Goal: Understand process/instructions

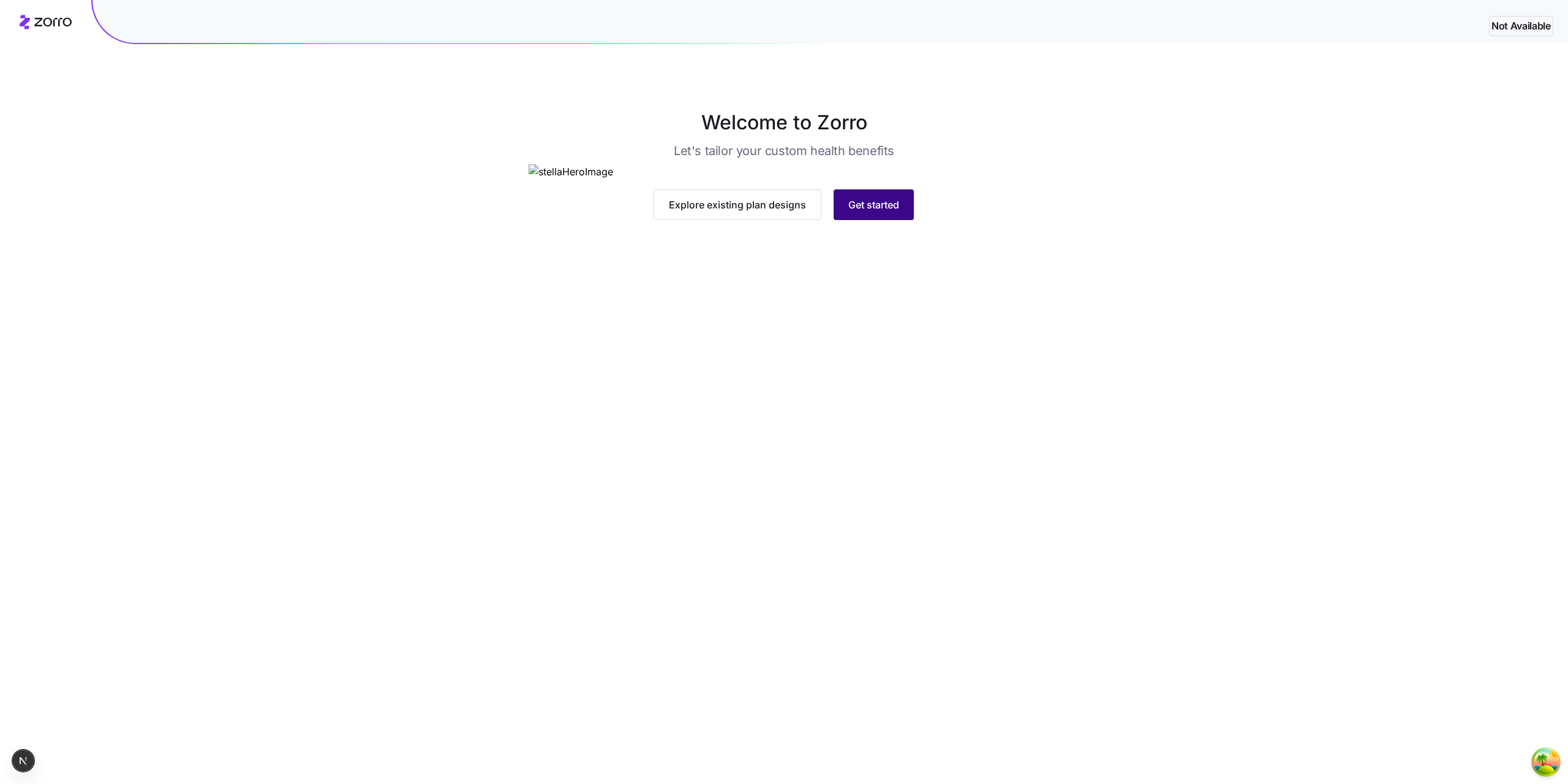
click at [898, 212] on span "Get started" at bounding box center [874, 204] width 51 height 15
click at [891, 212] on span "Get started" at bounding box center [874, 204] width 51 height 15
click at [881, 212] on span "Get started" at bounding box center [874, 204] width 51 height 15
click at [869, 212] on span "Get started" at bounding box center [874, 204] width 51 height 15
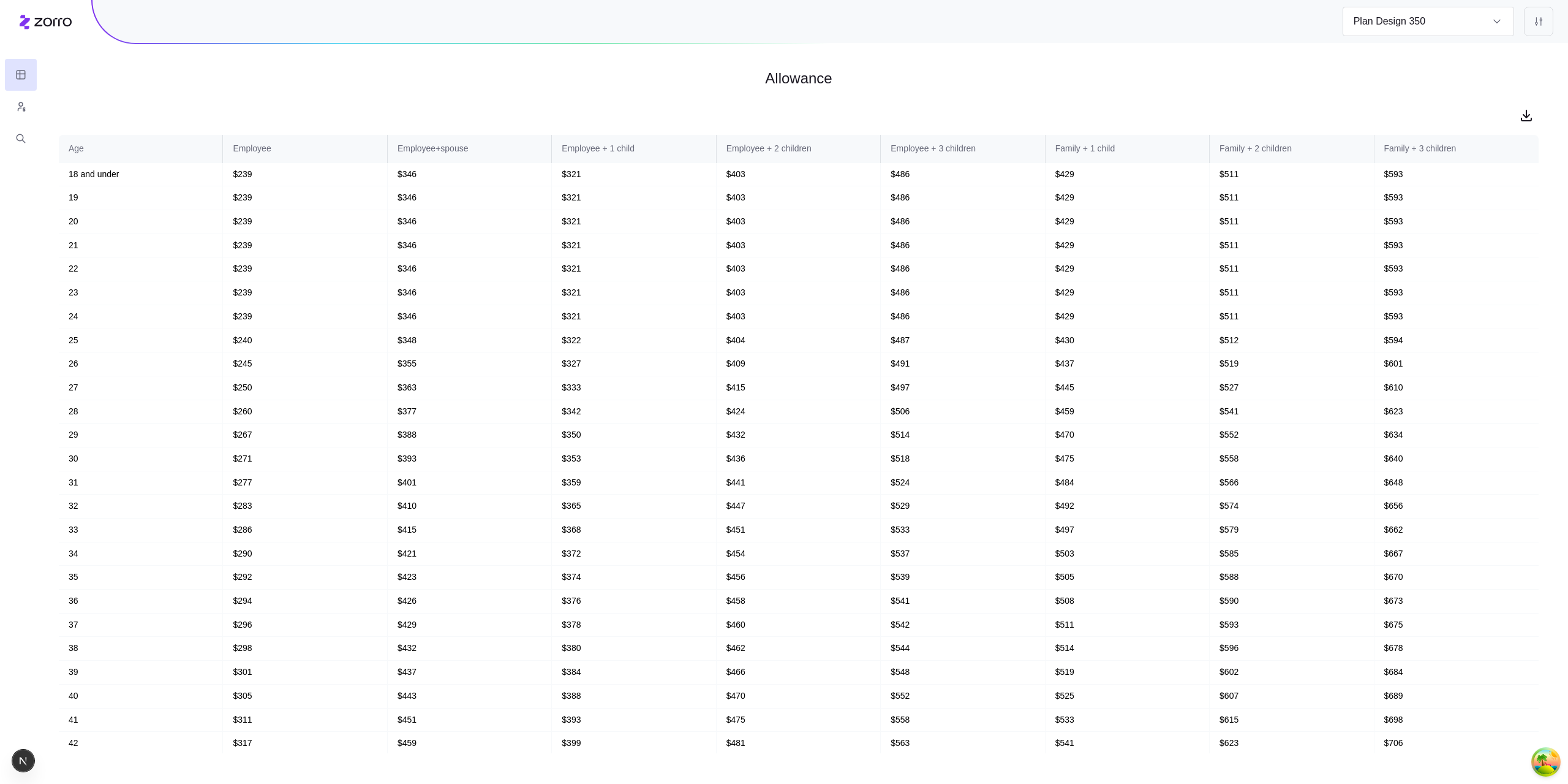
type input "Plan Design 4"
click at [469, 782] on main "Allowance Age Employee Employee+spouse Employee + 1 child Employee + 2 children…" at bounding box center [784, 392] width 1568 height 784
